Goal: Entertainment & Leisure: Consume media (video, audio)

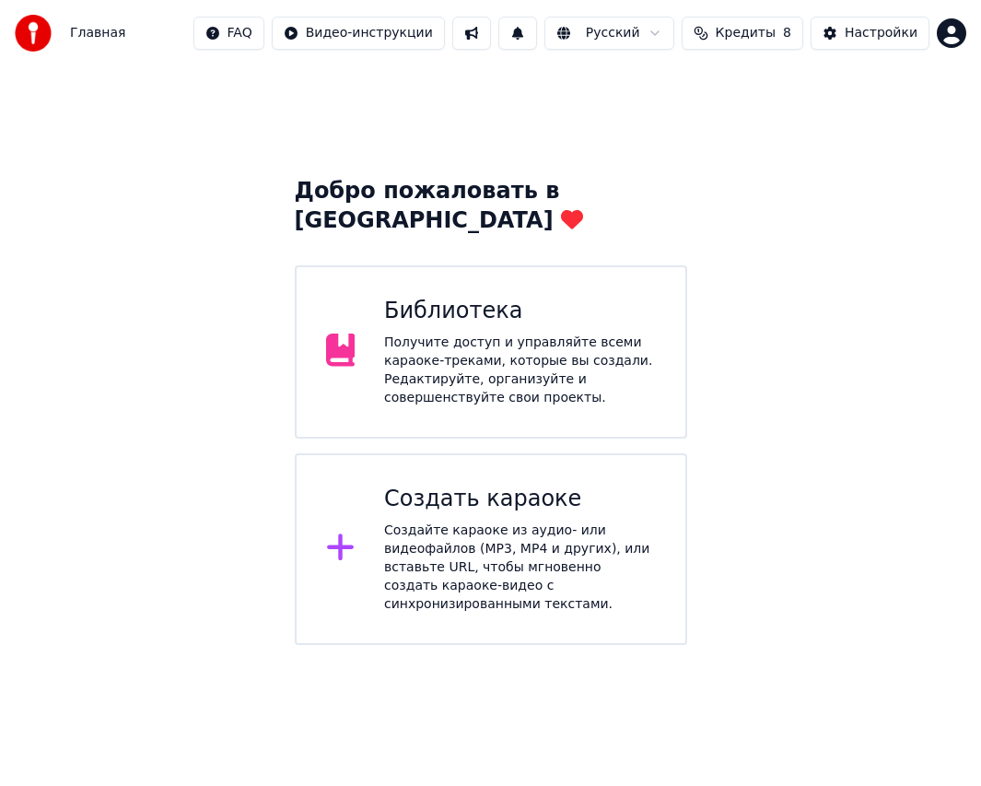
click at [507, 392] on div "Библиотека Получите доступ и управляйте всеми караоке-треками, которые вы созда…" at bounding box center [491, 351] width 392 height 173
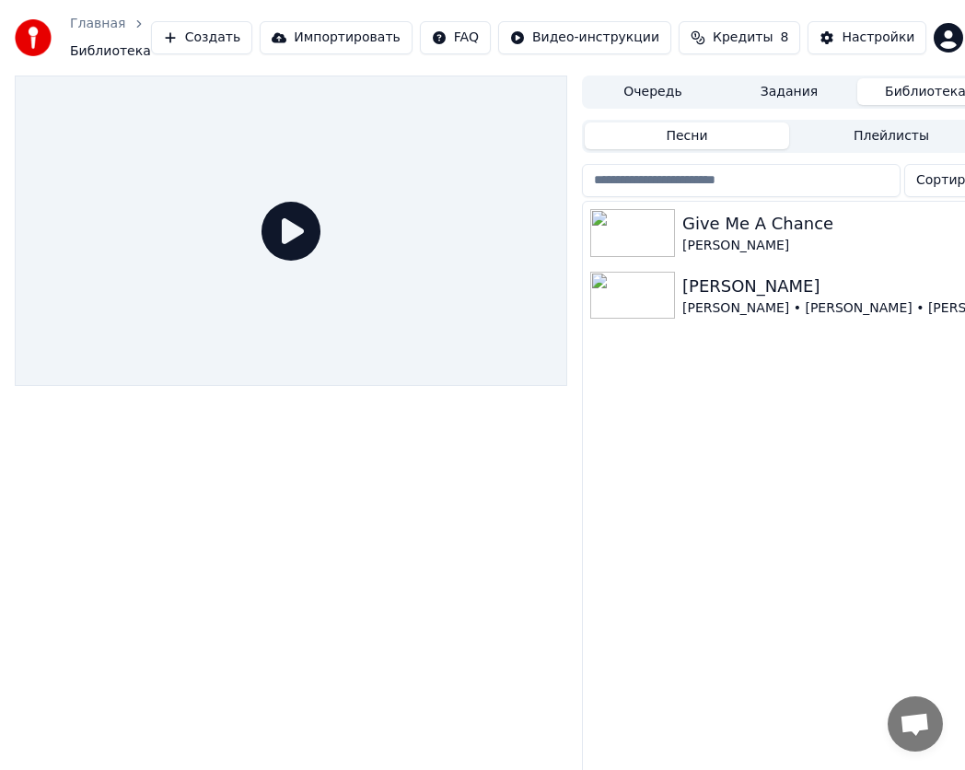
click at [644, 242] on img at bounding box center [632, 233] width 85 height 48
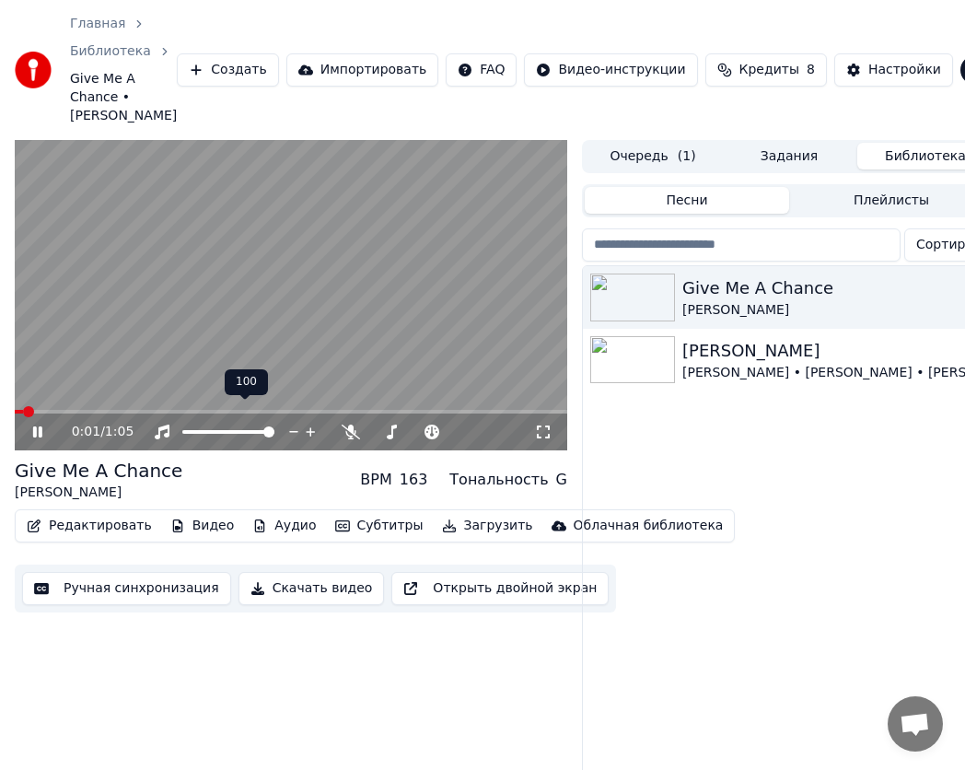
drag, startPoint x: 249, startPoint y: 407, endPoint x: 228, endPoint y: 415, distance: 21.9
click at [228, 423] on div at bounding box center [245, 432] width 148 height 18
click at [243, 426] on span at bounding box center [241, 431] width 11 height 11
click at [15, 410] on span at bounding box center [15, 412] width 0 height 4
drag, startPoint x: 243, startPoint y: 407, endPoint x: 257, endPoint y: 409, distance: 13.9
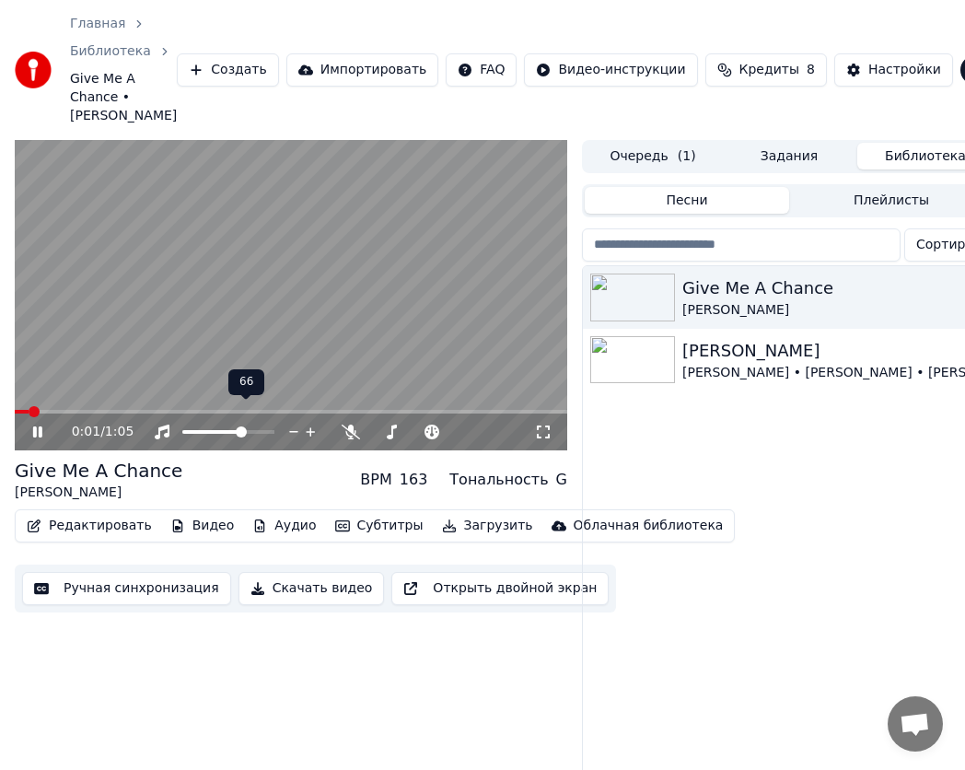
click at [257, 423] on div at bounding box center [245, 432] width 148 height 18
click at [274, 433] on span at bounding box center [268, 431] width 11 height 11
click at [721, 516] on div "Give Me A Chance [PERSON_NAME] Дельфины [PERSON_NAME] • [PERSON_NAME] • [PERSON…" at bounding box center [789, 554] width 413 height 576
click at [33, 426] on icon at bounding box center [37, 431] width 9 height 11
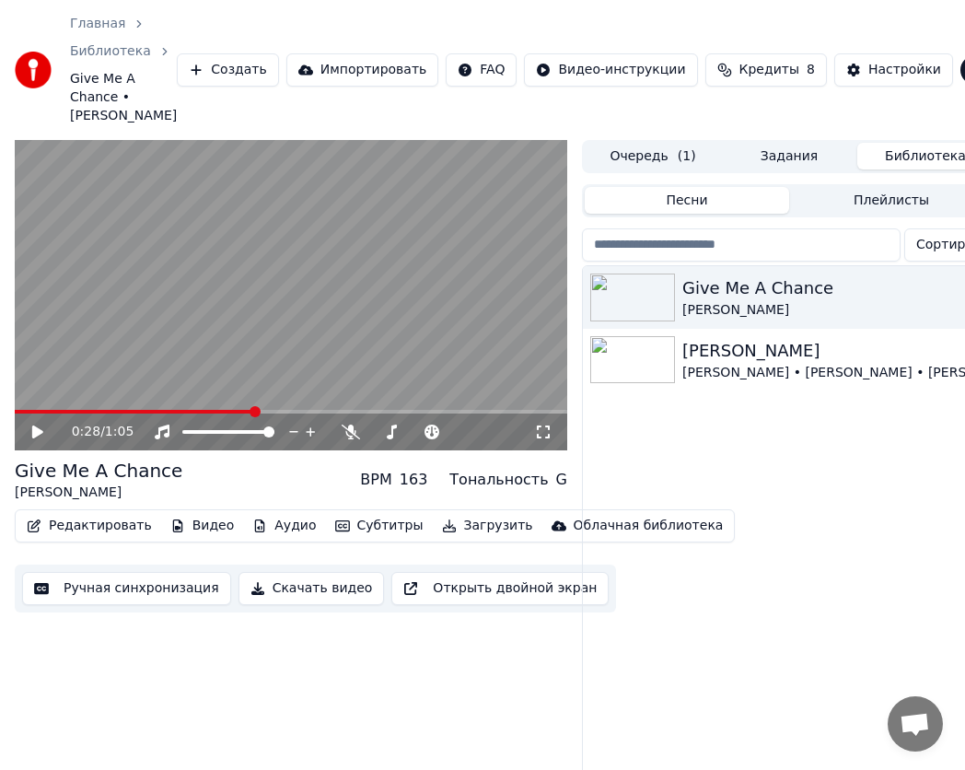
click at [164, 390] on video at bounding box center [291, 295] width 553 height 311
click at [118, 410] on span at bounding box center [70, 412] width 110 height 4
click at [40, 426] on icon at bounding box center [37, 431] width 9 height 11
click at [56, 425] on icon at bounding box center [50, 432] width 42 height 15
click at [45, 425] on icon at bounding box center [50, 432] width 42 height 15
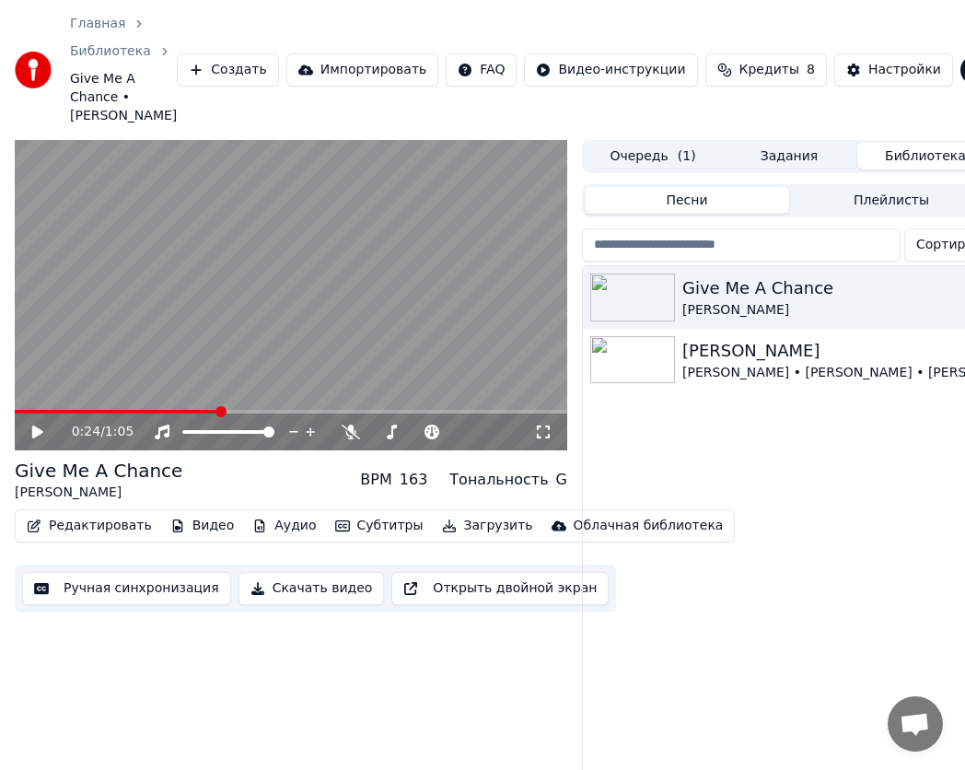
click at [163, 410] on span at bounding box center [117, 412] width 205 height 4
click at [34, 425] on icon at bounding box center [50, 432] width 42 height 15
